Goal: Information Seeking & Learning: Check status

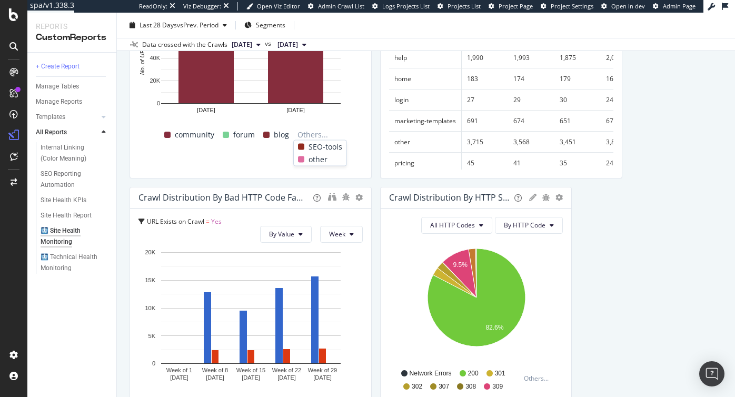
scroll to position [320, 0]
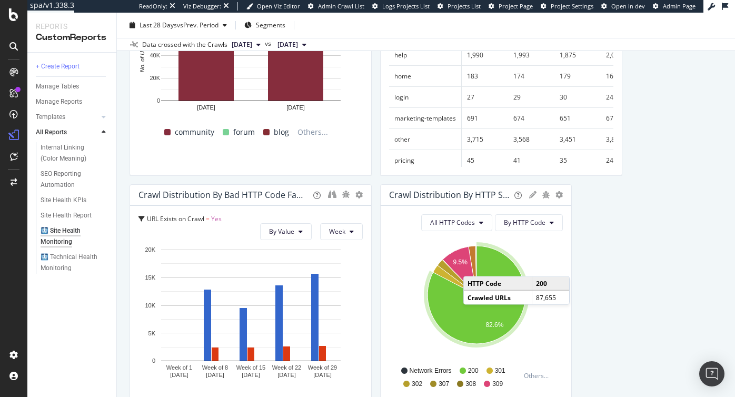
click at [492, 194] on div "Crawl Distribution by HTTP Status Code" at bounding box center [450, 195] width 122 height 11
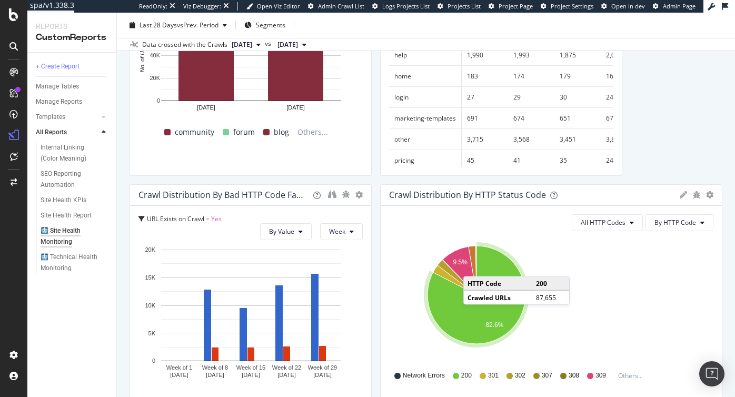
drag, startPoint x: 570, startPoint y: 214, endPoint x: 742, endPoint y: 205, distance: 171.9
click at [735, 205] on html "spa/v1.338.3 ReadOnly: Viz Debugger: Open Viz Editor Admin Crawl List Logs Proj…" at bounding box center [367, 198] width 735 height 397
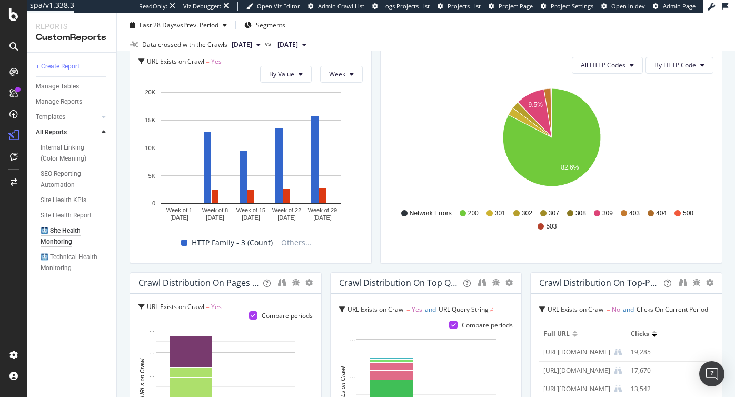
scroll to position [480, 0]
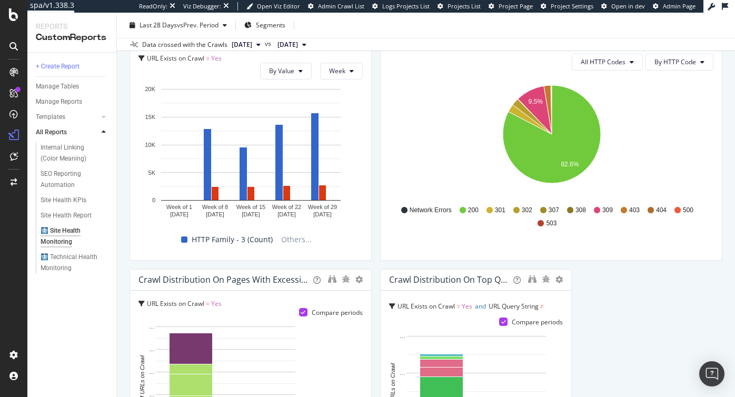
drag, startPoint x: 320, startPoint y: 289, endPoint x: 395, endPoint y: 298, distance: 75.4
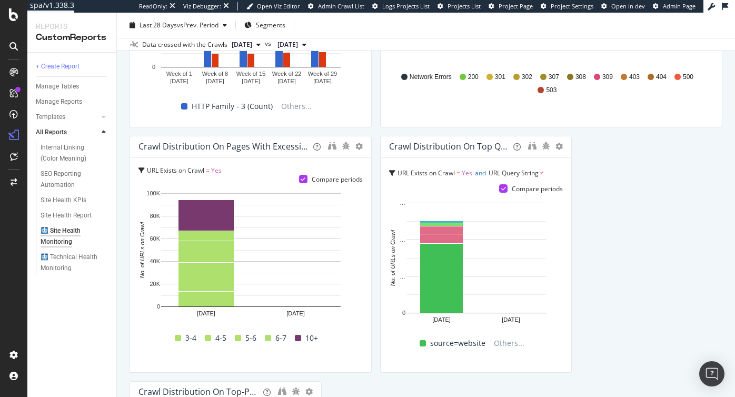
scroll to position [620, 0]
